Goal: Task Accomplishment & Management: Manage account settings

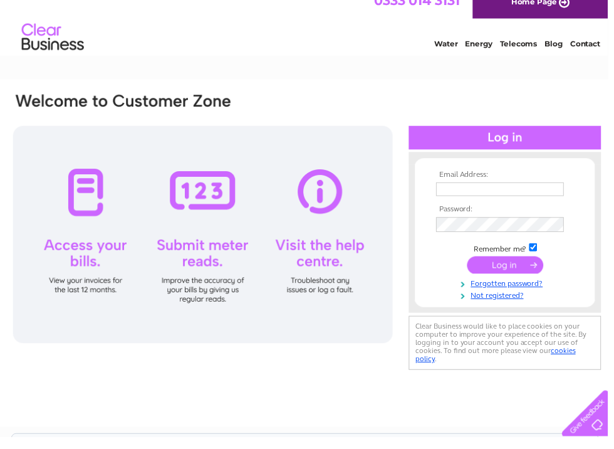
scroll to position [10, 0]
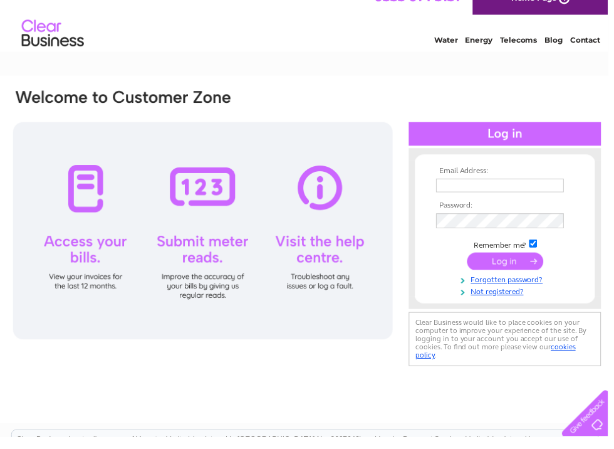
click at [500, 188] on input "text" at bounding box center [505, 195] width 129 height 14
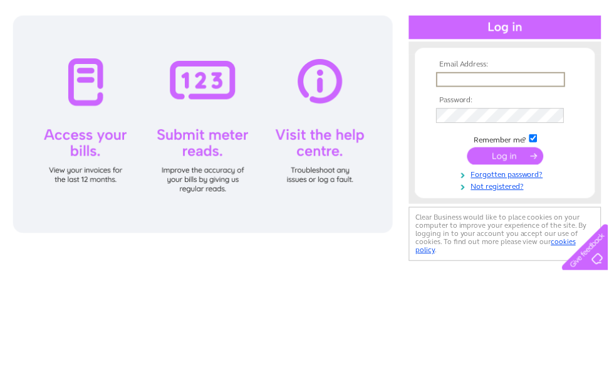
type input "inglebyarms15@aol.com"
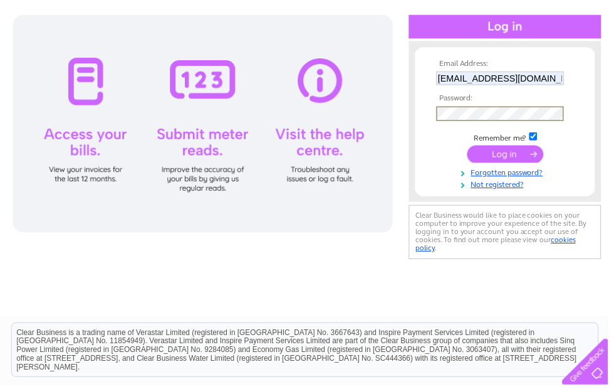
scroll to position [125, 0]
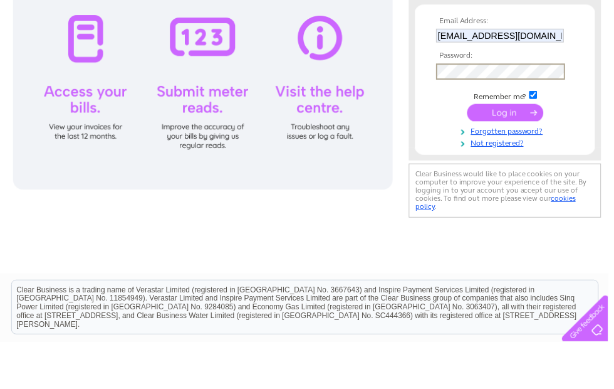
click at [534, 149] on input "submit" at bounding box center [510, 158] width 77 height 18
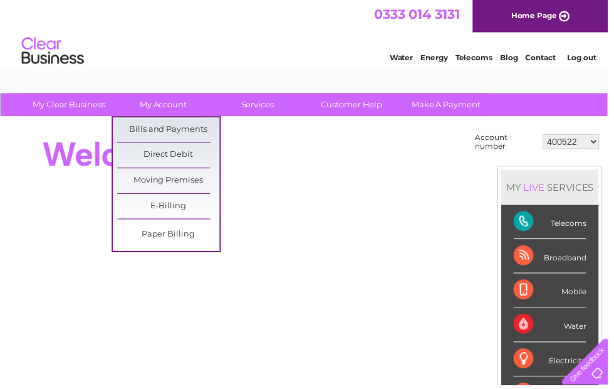
click at [208, 128] on link "Bills and Payments" at bounding box center [169, 130] width 103 height 25
click at [199, 154] on link "Direct Debit" at bounding box center [169, 156] width 103 height 25
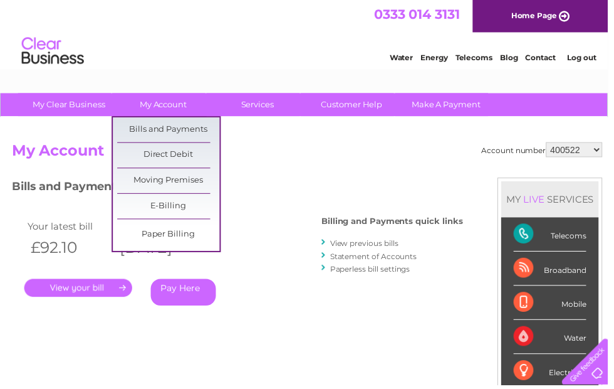
click at [204, 153] on link "Direct Debit" at bounding box center [169, 156] width 103 height 25
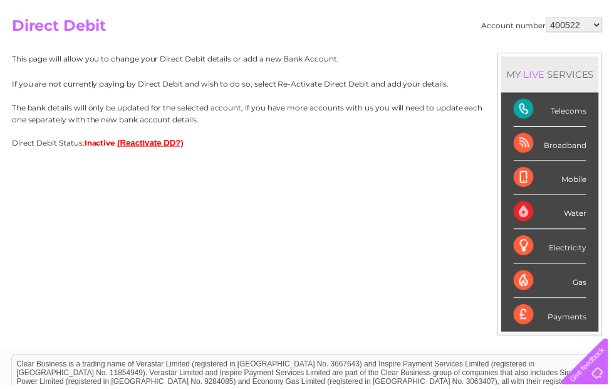
scroll to position [118, 0]
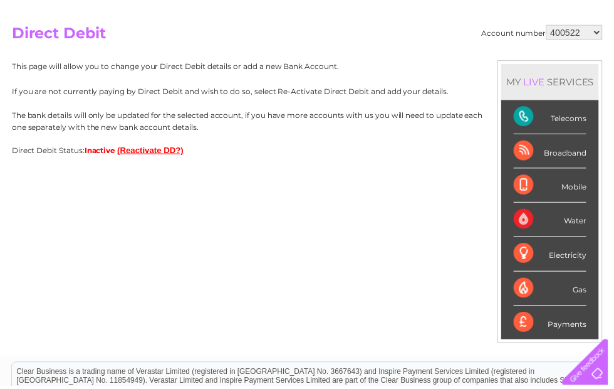
click at [161, 152] on button "(Reactivate DD?)" at bounding box center [151, 151] width 67 height 9
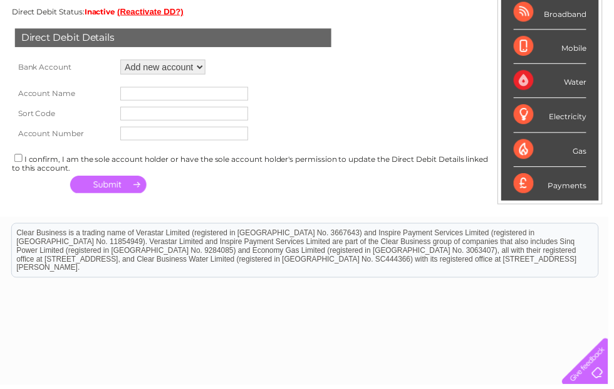
scroll to position [258, 0]
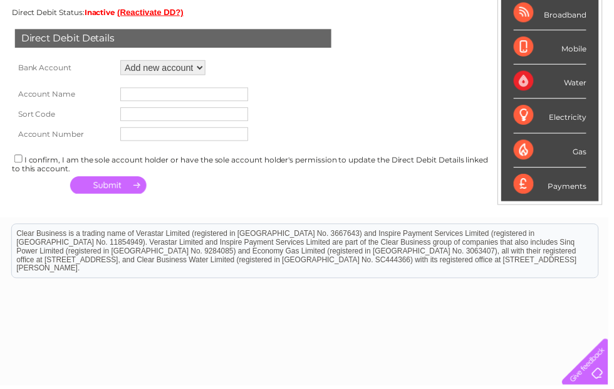
click at [228, 79] on td at bounding box center [136, 82] width 248 height 6
click at [208, 70] on select "Add new account ****6908 ****6908" at bounding box center [165, 68] width 86 height 15
click at [216, 65] on td "Loading..." at bounding box center [214, 68] width 6 height 21
click at [208, 70] on select "Add new account ****6908 ****6908" at bounding box center [165, 68] width 86 height 15
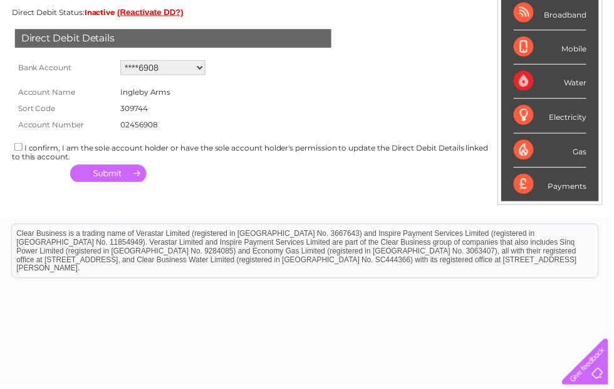
click at [208, 63] on select "Add new account ****6908 ****6908" at bounding box center [165, 68] width 86 height 15
click at [184, 67] on select "Add new account ****6908 ****6908" at bounding box center [165, 68] width 86 height 15
click at [162, 62] on select "Add new account ****6908 ****6908" at bounding box center [165, 68] width 86 height 15
select select "0"
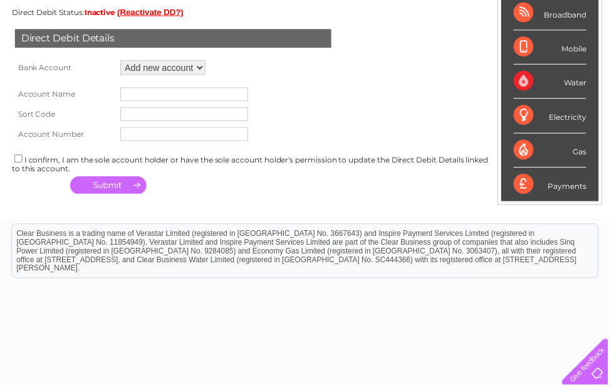
click at [166, 97] on input "text" at bounding box center [186, 95] width 129 height 14
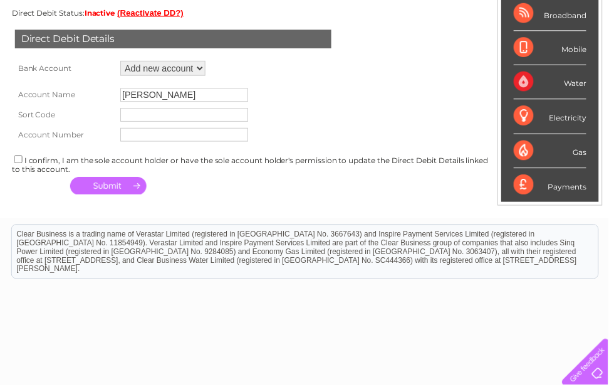
type input "Derek Horton"
click at [195, 116] on input "text" at bounding box center [186, 116] width 129 height 14
type input "309744"
click at [207, 133] on input "text" at bounding box center [186, 136] width 129 height 14
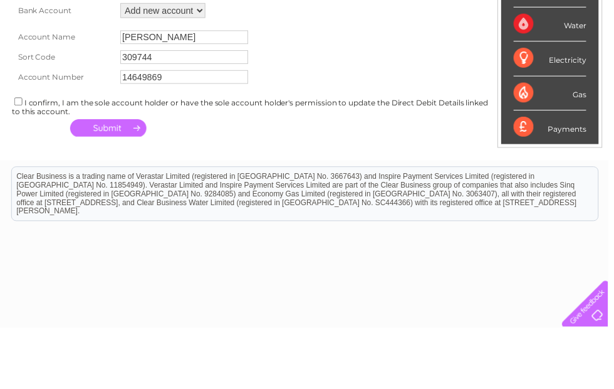
type input "14649869"
click at [33, 155] on div "I confirm, I am the sole account holder or have the sole account holder's permi…" at bounding box center [310, 165] width 597 height 21
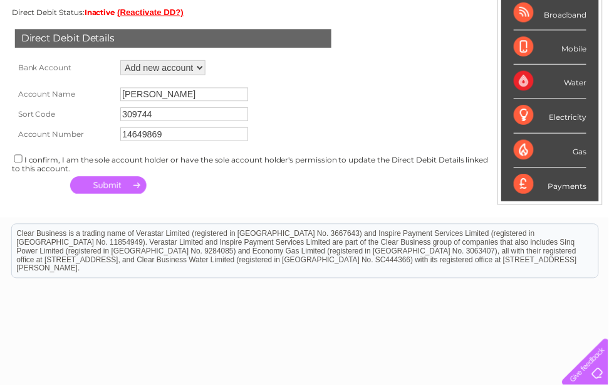
click at [29, 159] on div "I confirm, I am the sole account holder or have the sole account holder's permi…" at bounding box center [310, 164] width 597 height 21
click at [34, 171] on div "I confirm, I am the sole account holder or have the sole account holder's permi…" at bounding box center [310, 164] width 597 height 21
click at [36, 166] on div "I confirm, I am the sole account holder or have the sole account holder's permi…" at bounding box center [310, 164] width 597 height 21
click at [29, 162] on div "I confirm, I am the sole account holder or have the sole account holder's permi…" at bounding box center [310, 164] width 597 height 21
click at [32, 166] on div "I confirm, I am the sole account holder or have the sole account holder's permi…" at bounding box center [310, 164] width 597 height 21
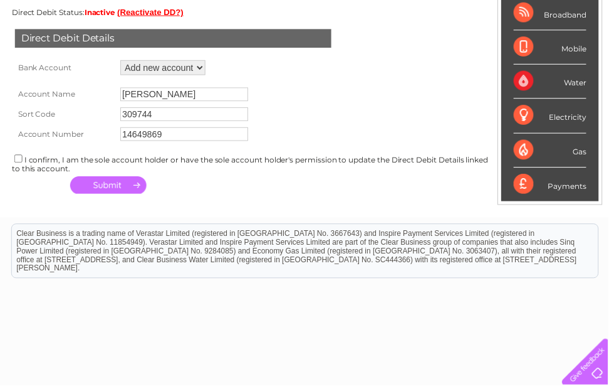
click at [120, 192] on button "button" at bounding box center [109, 187] width 77 height 18
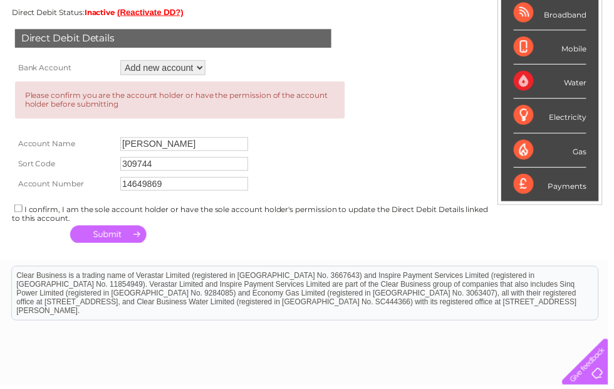
click at [26, 210] on div "I confirm, I am the sole account holder or have the sole account holder's permi…" at bounding box center [310, 214] width 597 height 21
click at [266, 162] on td "309744" at bounding box center [229, 165] width 223 height 20
click at [357, 88] on form "Please confirm you are the account holder or have the permission of the account…" at bounding box center [310, 137] width 597 height 117
click at [373, 65] on div "Direct Debit Details Bank Account Add new account ****6908 ****6908 Loading... …" at bounding box center [310, 133] width 597 height 233
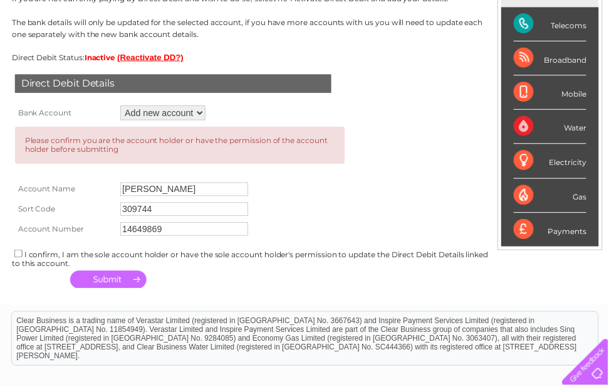
scroll to position [214, 0]
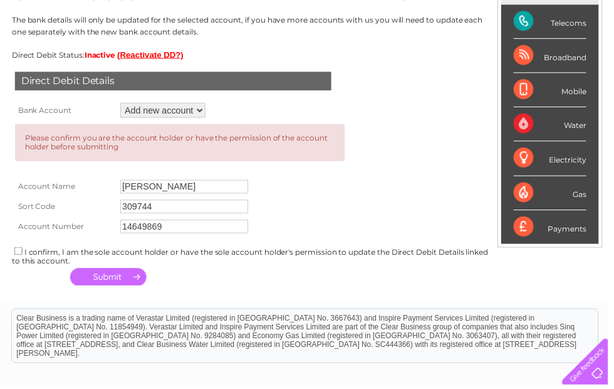
click at [21, 252] on input "checkbox" at bounding box center [18, 254] width 8 height 8
checkbox input "true"
click at [129, 271] on button "button" at bounding box center [109, 280] width 77 height 18
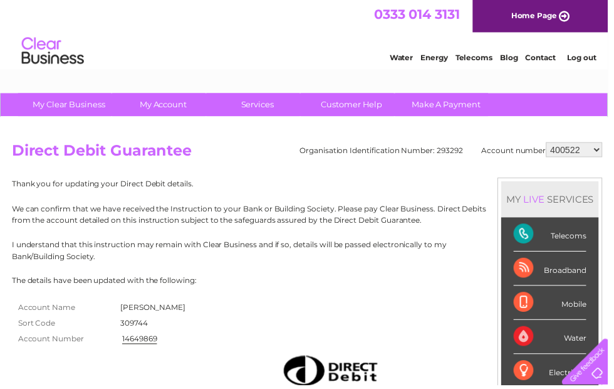
click at [273, 277] on p "The details have been updated with the following:" at bounding box center [310, 283] width 597 height 12
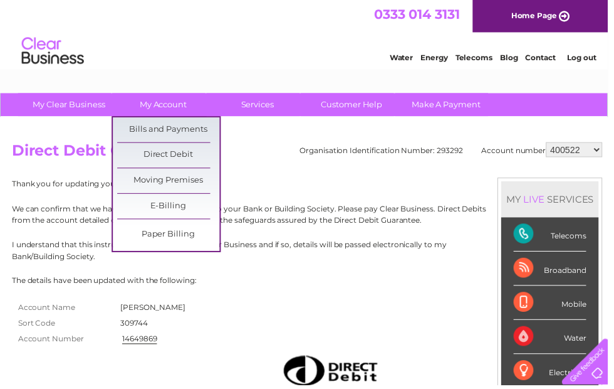
click at [179, 100] on link "My Account" at bounding box center [164, 105] width 103 height 23
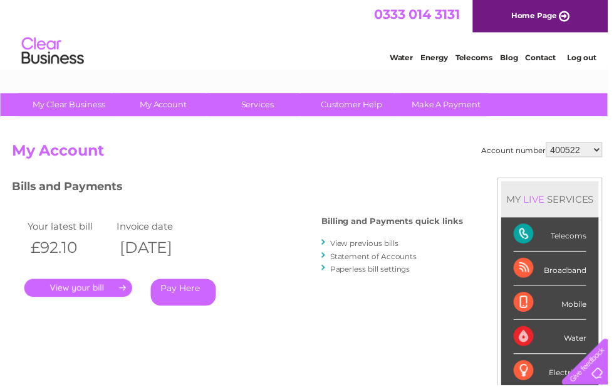
click at [614, 146] on div "Account number 400522 30286606 My Account MY LIVE SERVICES Telecoms Broadband M…" at bounding box center [310, 325] width 621 height 415
click at [602, 151] on select "400522 30286606" at bounding box center [580, 151] width 57 height 15
click at [594, 50] on div "Water Energy Telecoms Blog Contact Log out" at bounding box center [492, 53] width 246 height 26
click at [596, 50] on div "Water Energy Telecoms Blog Contact Log out" at bounding box center [492, 53] width 246 height 26
click at [598, 55] on link "Log out" at bounding box center [587, 57] width 29 height 9
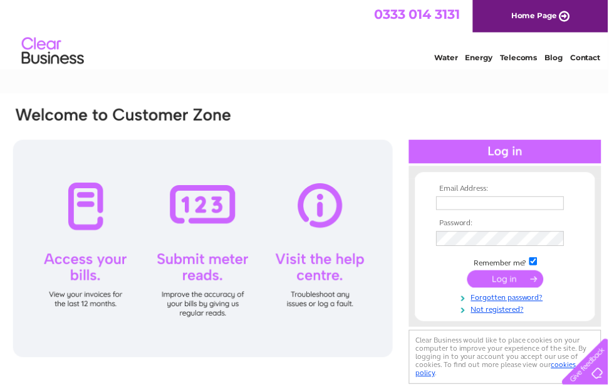
click at [592, 61] on link "Contact" at bounding box center [591, 57] width 31 height 9
